Goal: Find specific page/section: Find specific page/section

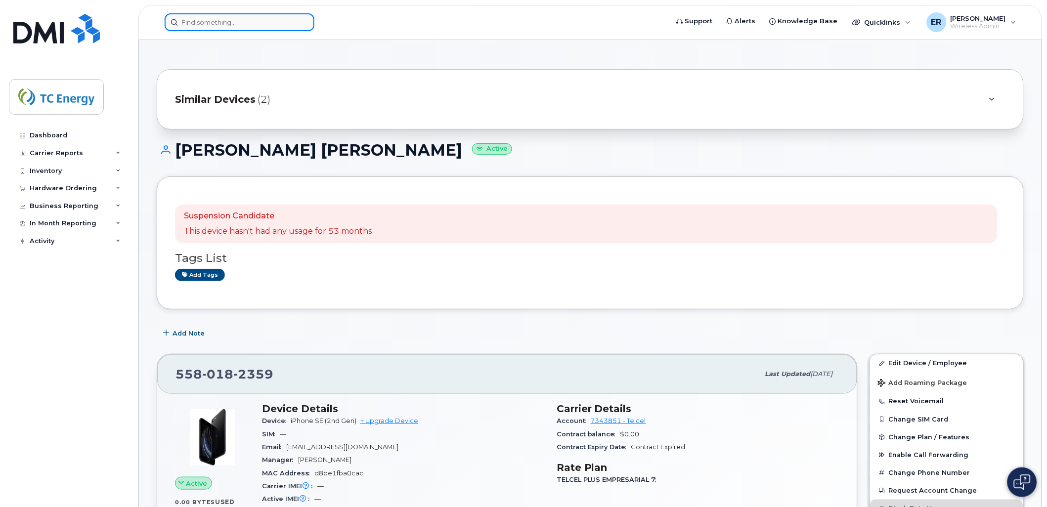
click at [249, 28] on input at bounding box center [240, 22] width 150 height 18
paste input "55 1304 0083"
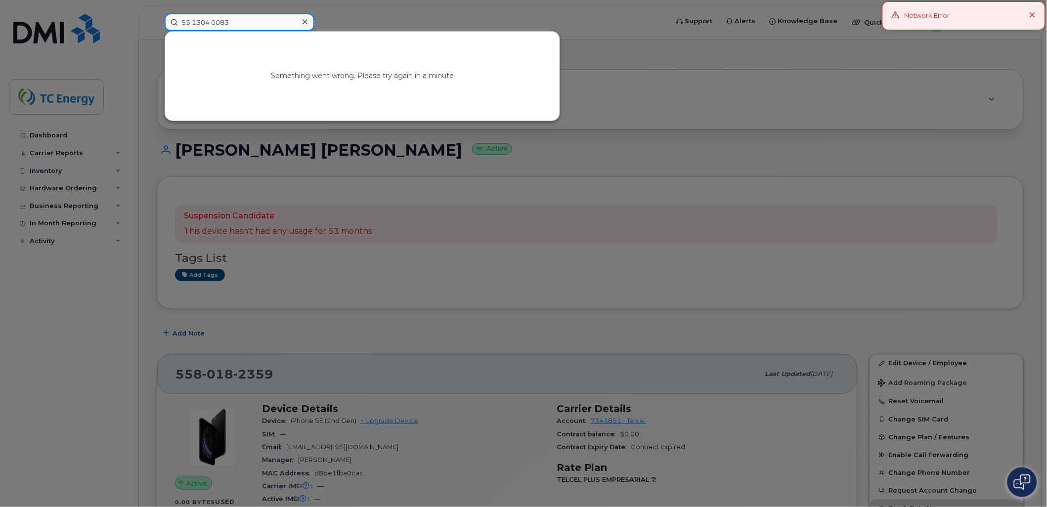
click at [213, 21] on input "55 1304 0083" at bounding box center [240, 22] width 150 height 18
type input "5513040083"
drag, startPoint x: 238, startPoint y: 21, endPoint x: 112, endPoint y: 21, distance: 126.1
click at [157, 21] on div "5513040083 Your session has expired. Please, login again. Go to Sign In Page" at bounding box center [413, 22] width 513 height 18
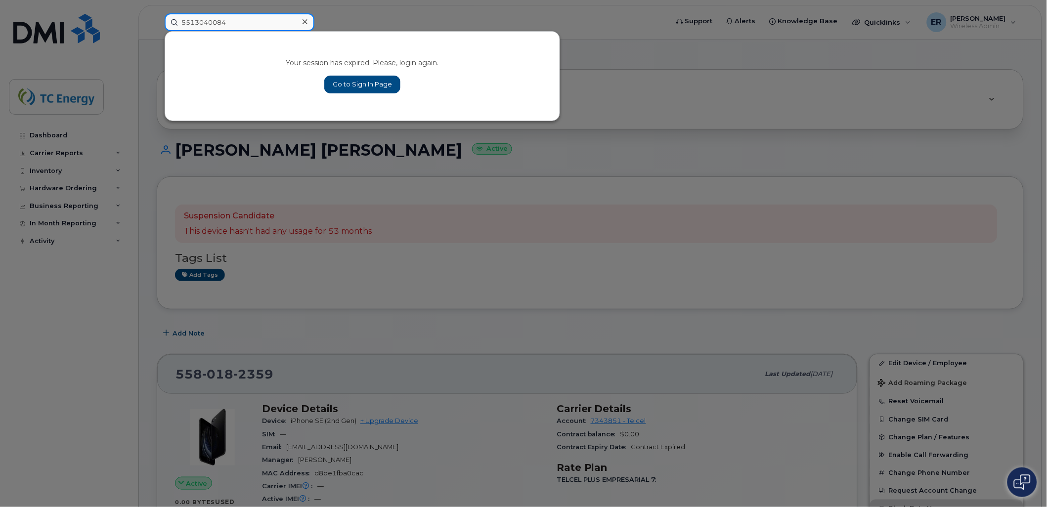
drag, startPoint x: 246, startPoint y: 24, endPoint x: 102, endPoint y: 5, distance: 145.1
click at [157, 13] on div "5513040084 Your session has expired. Please, login again. Go to Sign In Page" at bounding box center [413, 22] width 513 height 18
type input "+"
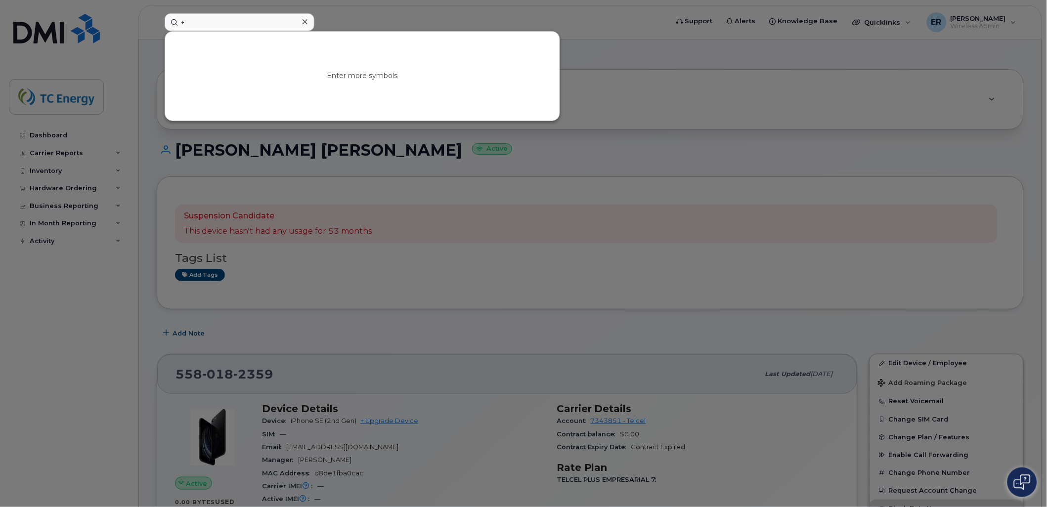
drag, startPoint x: 99, startPoint y: 160, endPoint x: 68, endPoint y: 111, distance: 57.6
click at [97, 157] on div at bounding box center [523, 253] width 1047 height 507
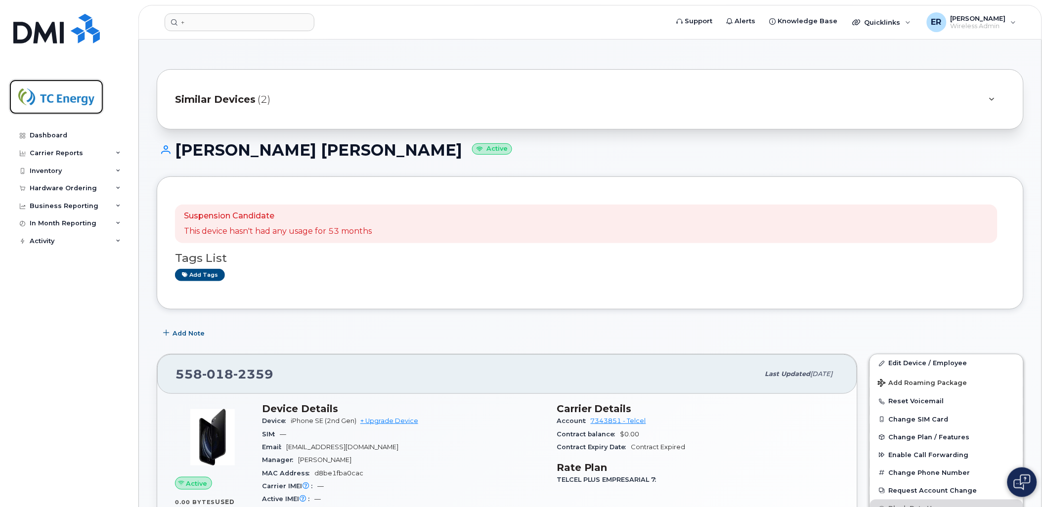
click at [68, 111] on img at bounding box center [56, 97] width 76 height 29
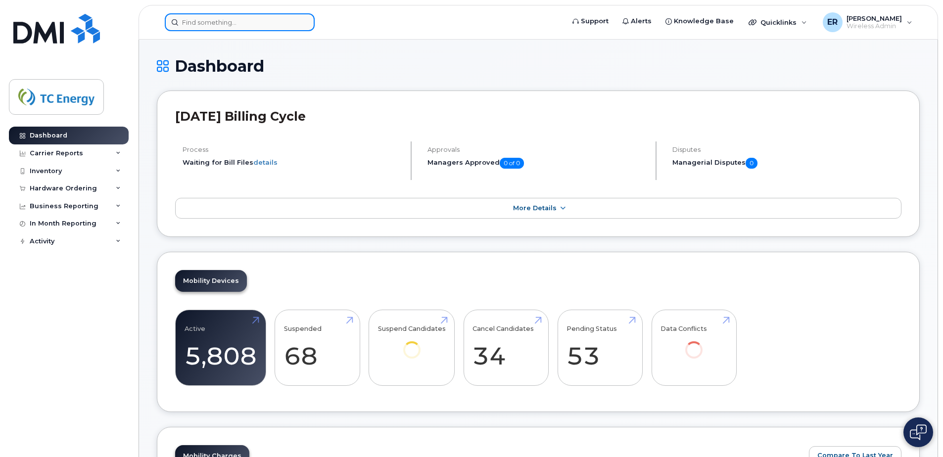
click at [223, 25] on input at bounding box center [240, 22] width 150 height 18
paste input "55 1304 0083"
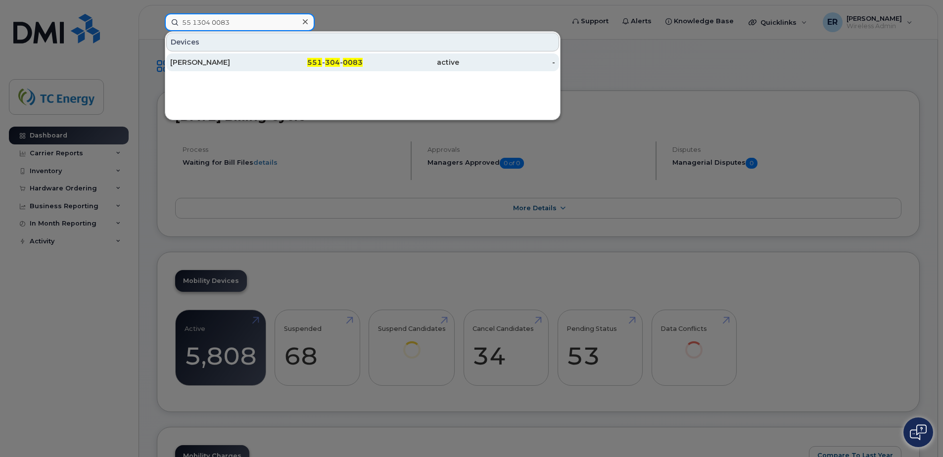
type input "55 1304 0083"
click at [229, 60] on div "[PERSON_NAME]" at bounding box center [218, 62] width 96 height 10
